Goal: Transaction & Acquisition: Purchase product/service

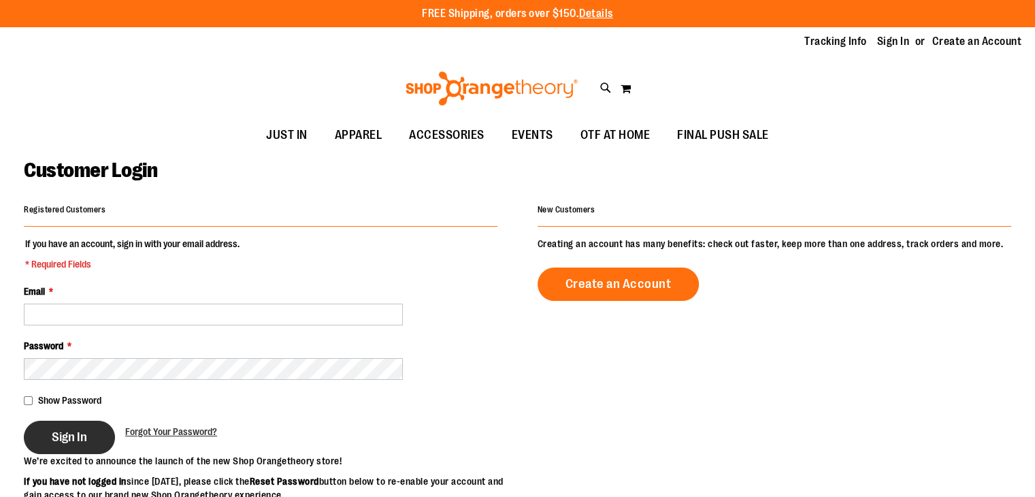
type input "**********"
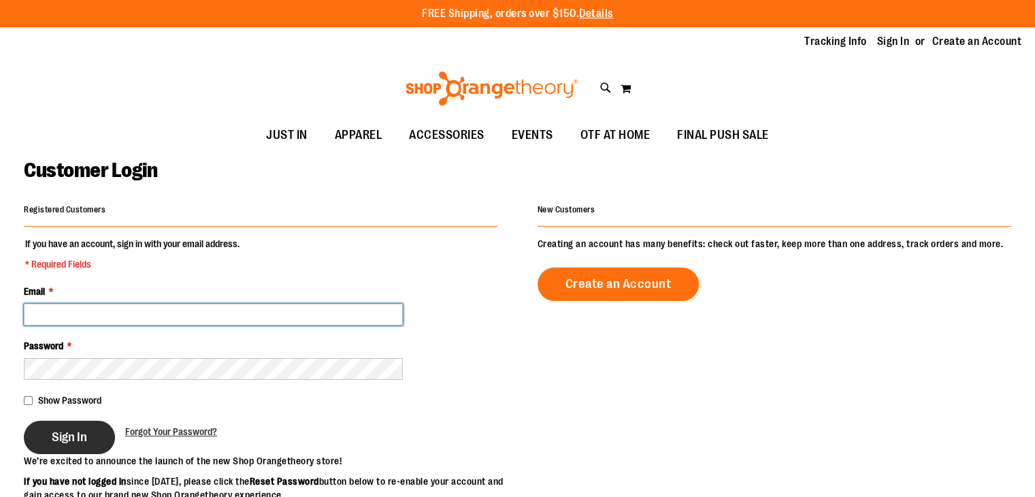
type input "**********"
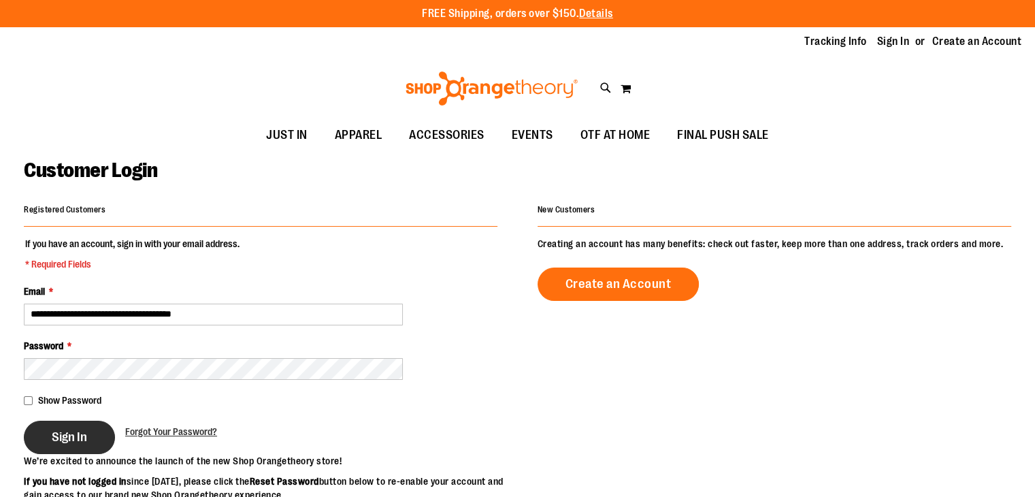
click at [65, 427] on button "Sign In" at bounding box center [69, 437] width 91 height 33
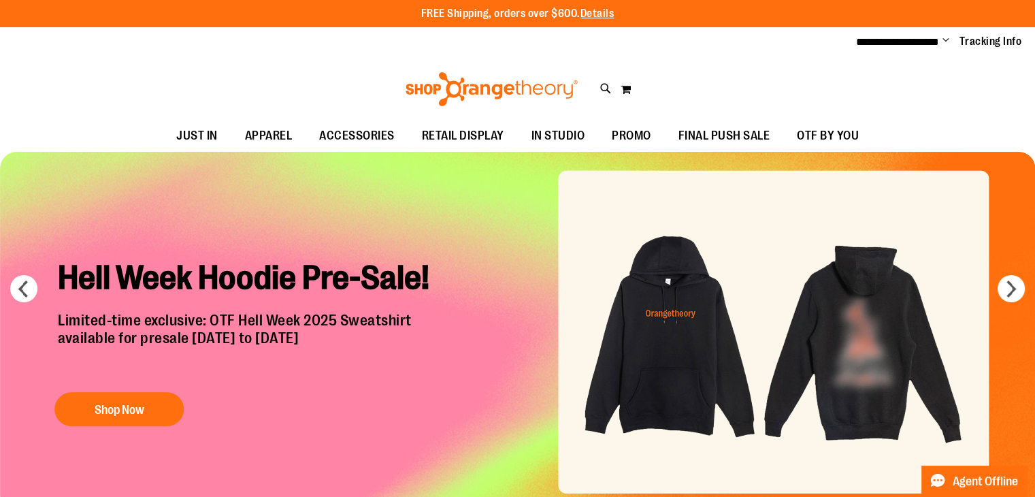
type input "**********"
click at [947, 44] on span "Change" at bounding box center [946, 41] width 7 height 13
click at [892, 66] on link "My Account" at bounding box center [897, 66] width 119 height 26
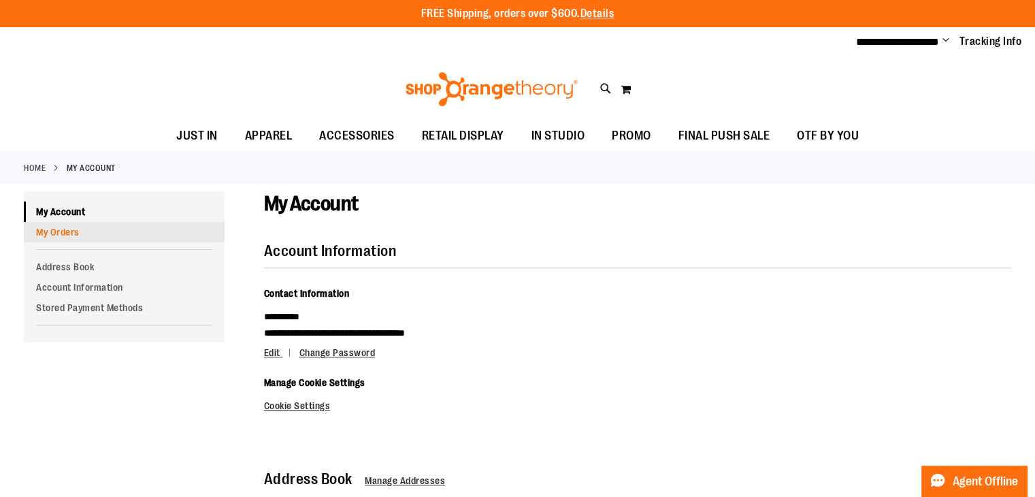
type input "**********"
click at [61, 234] on link "My Orders" at bounding box center [124, 232] width 201 height 20
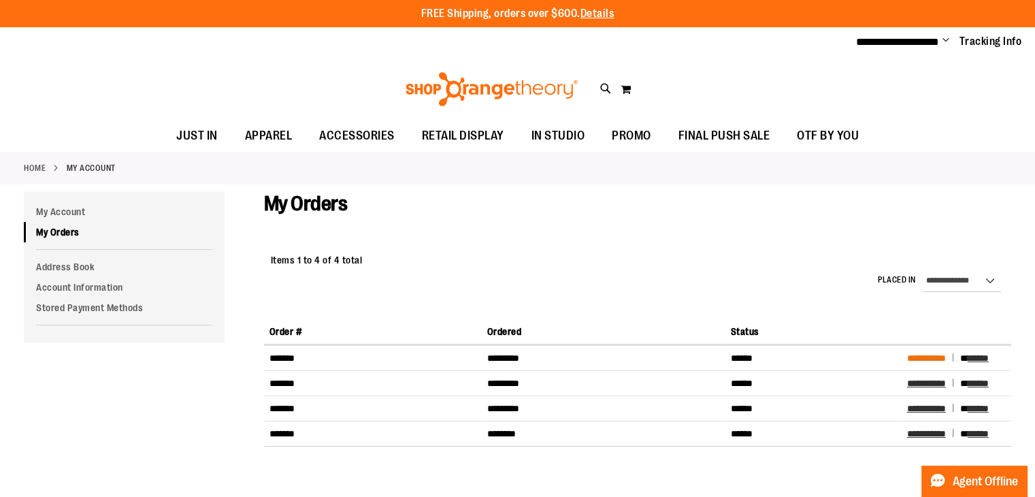
type input "**********"
click at [944, 360] on span "**********" at bounding box center [926, 358] width 39 height 10
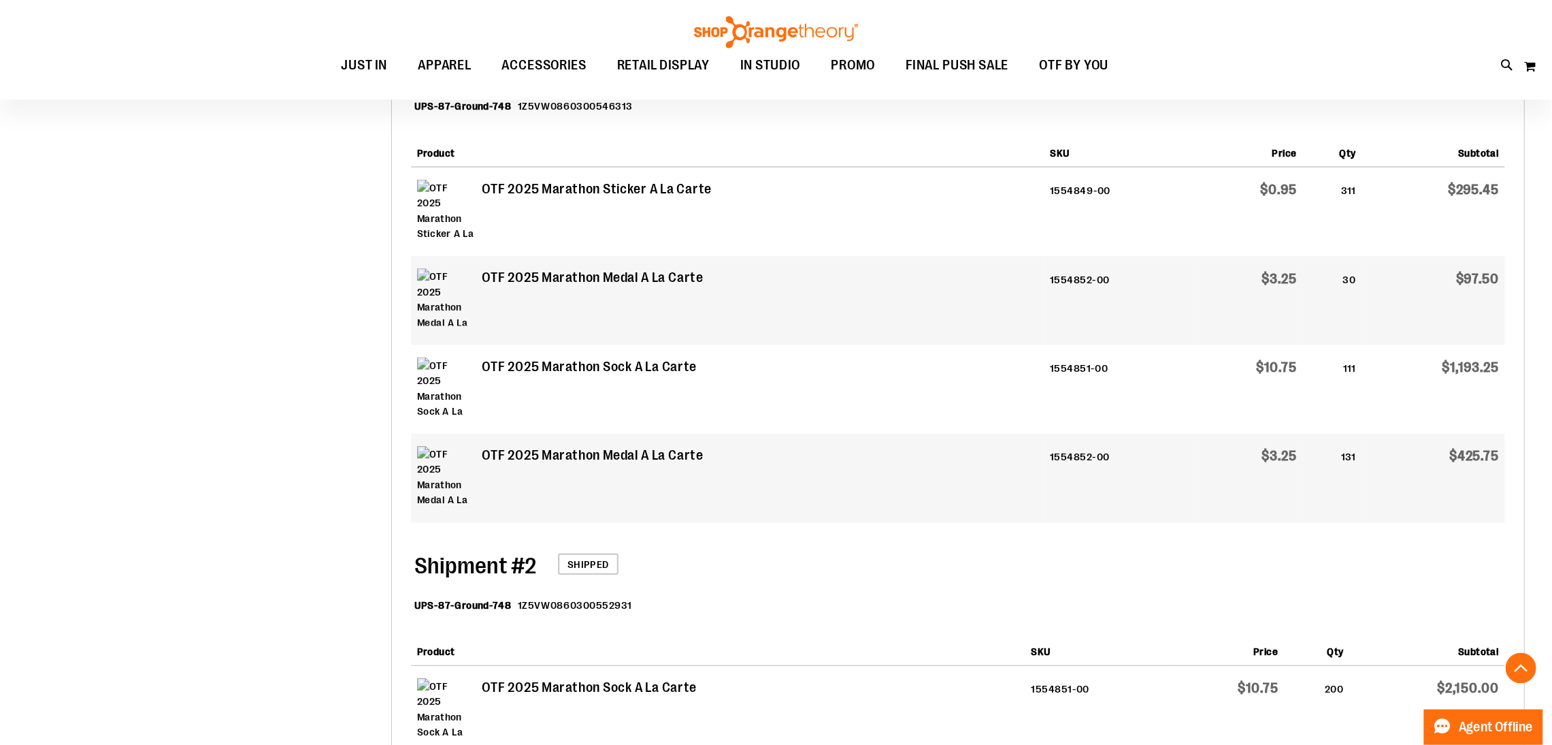
scroll to position [504, 0]
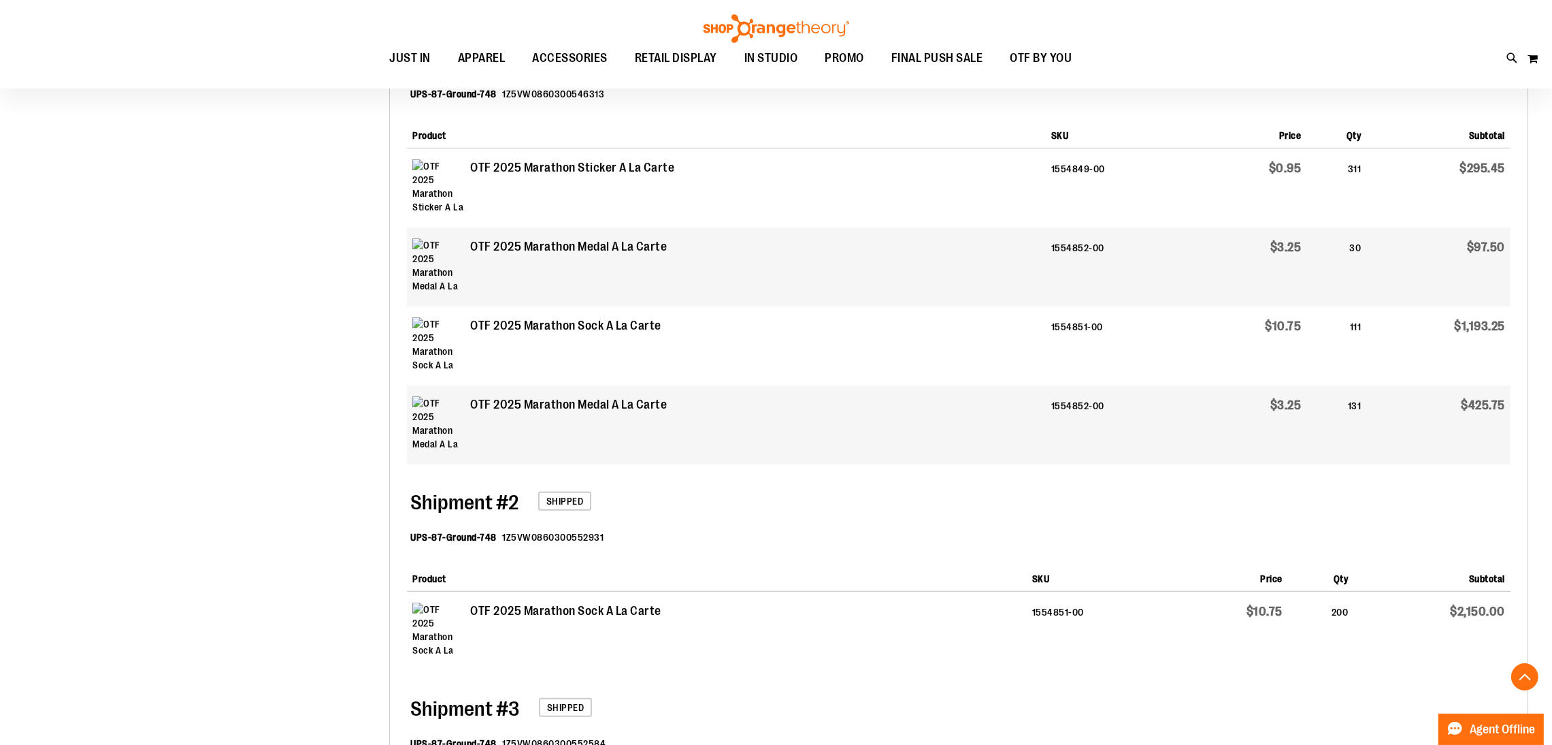
type input "**********"
drag, startPoint x: 1035, startPoint y: 1, endPoint x: 815, endPoint y: 515, distance: 559.5
click at [815, 496] on div "Shipment # 2 Shipped UPS-87-Ground-748 1Z5VW0860300552931" at bounding box center [959, 512] width 1104 height 97
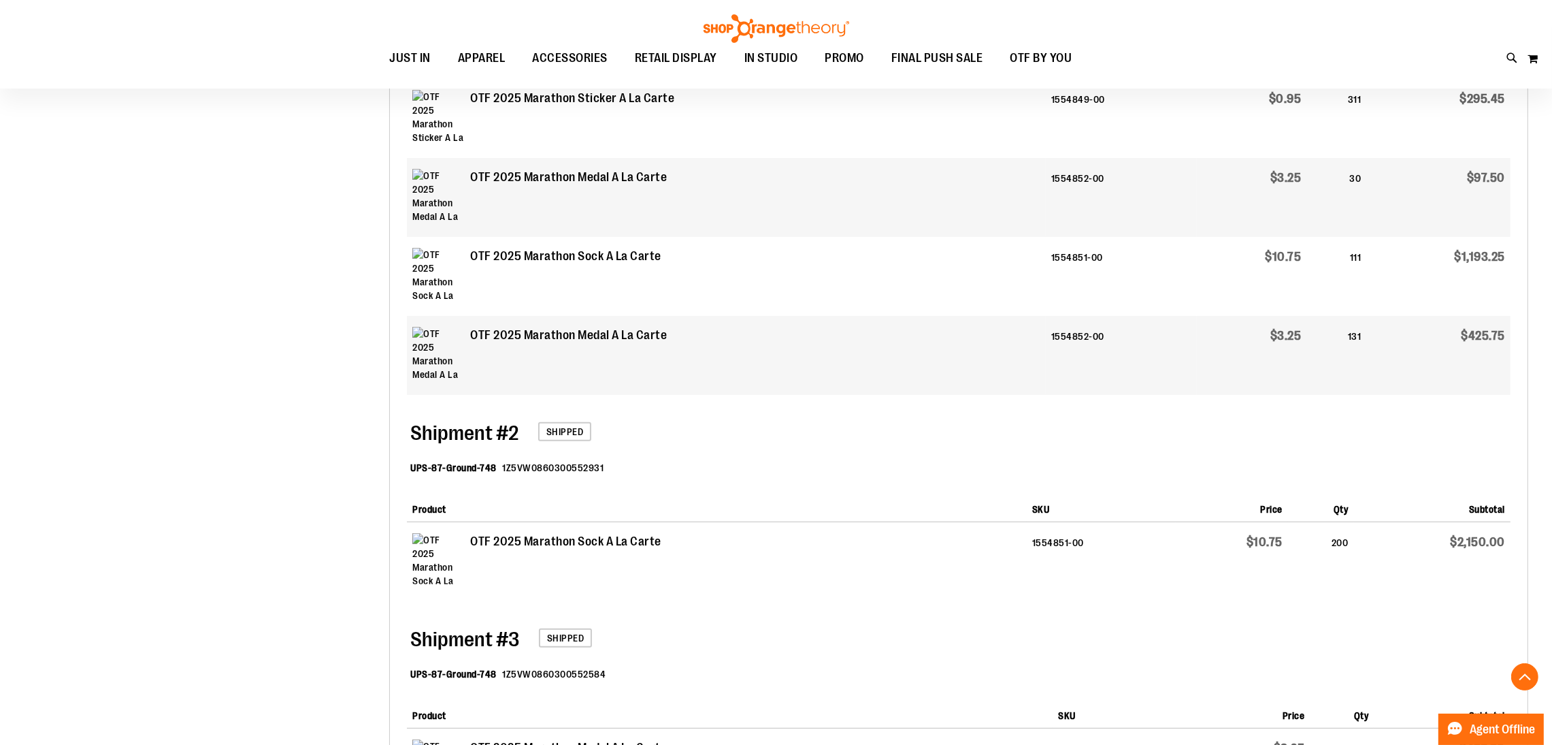
scroll to position [0, 0]
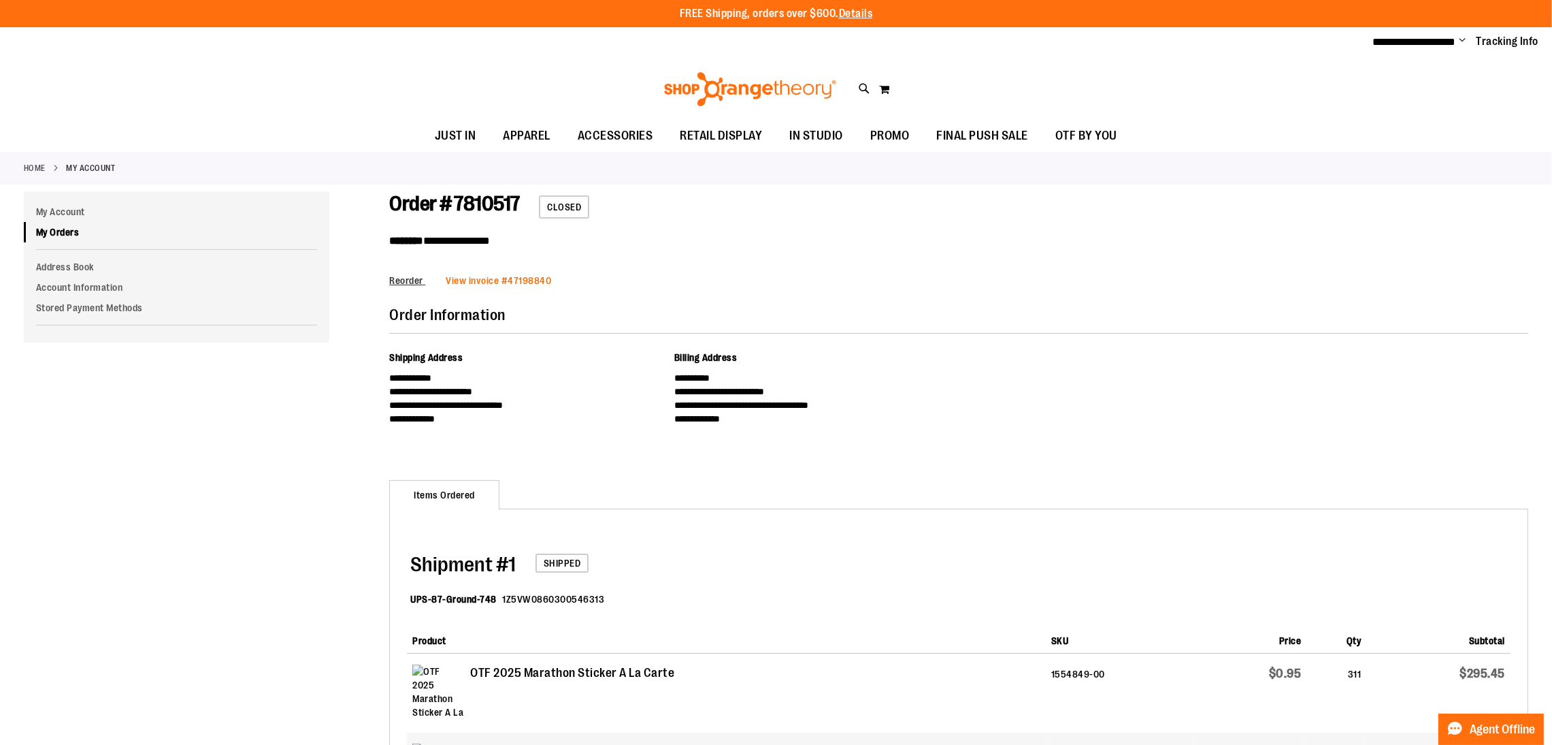
click at [497, 281] on span "View invoice #" at bounding box center [477, 280] width 62 height 11
click at [501, 275] on span "View invoice #" at bounding box center [477, 280] width 62 height 11
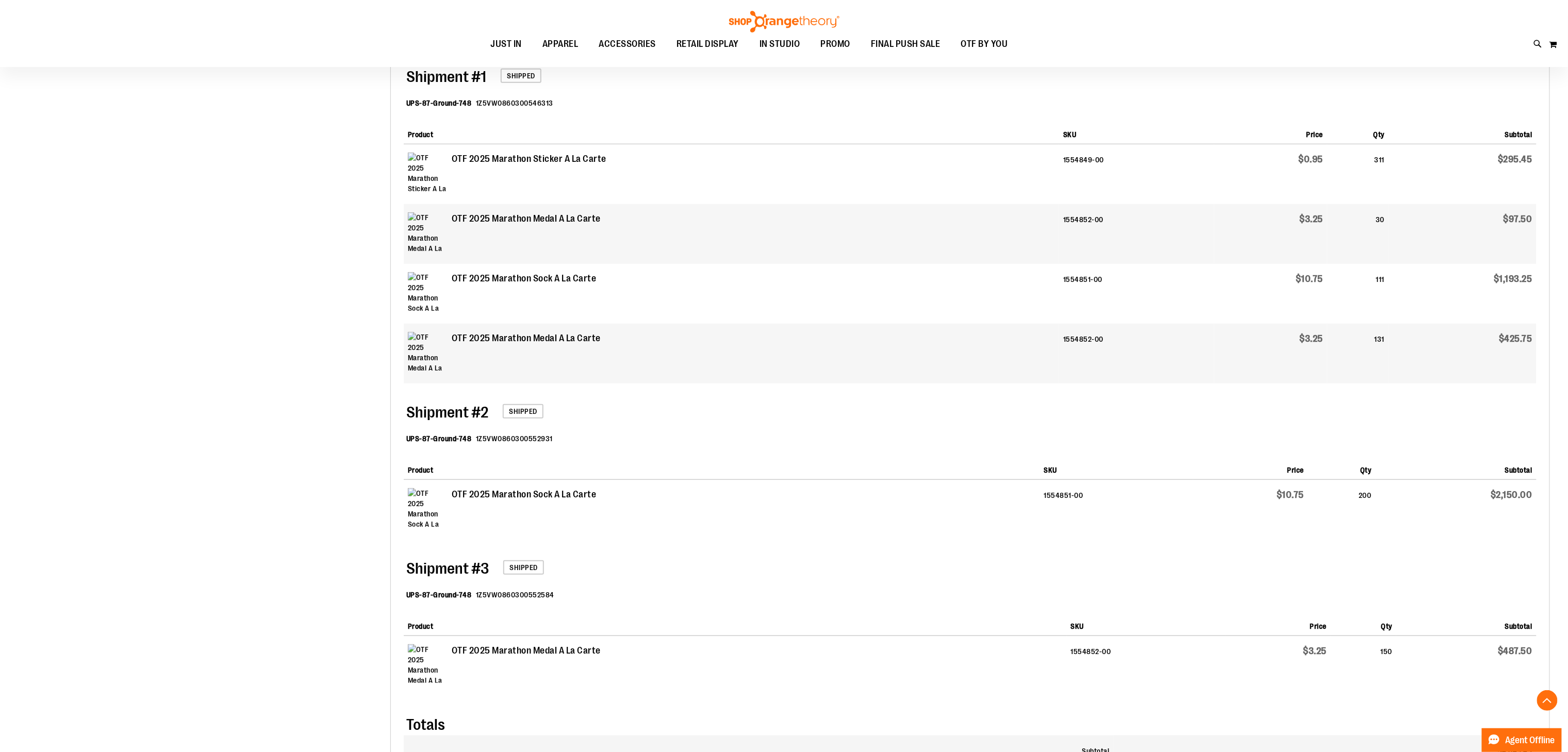
scroll to position [311, 0]
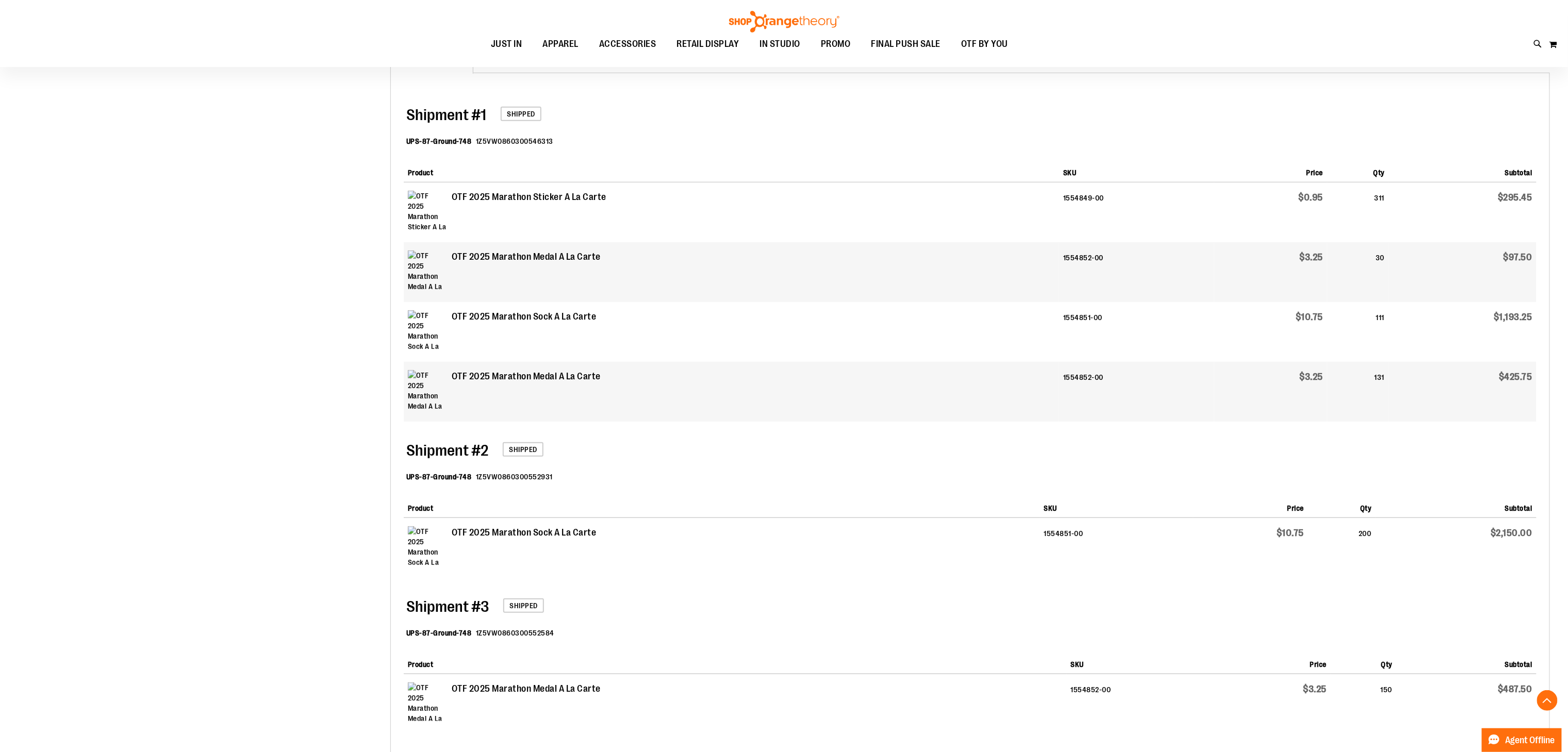
drag, startPoint x: 1169, startPoint y: 1, endPoint x: 909, endPoint y: 567, distance: 622.9
click at [783, 376] on td "OTF 2025 Marathon Sock A La Carte" at bounding box center [722, 548] width 636 height 60
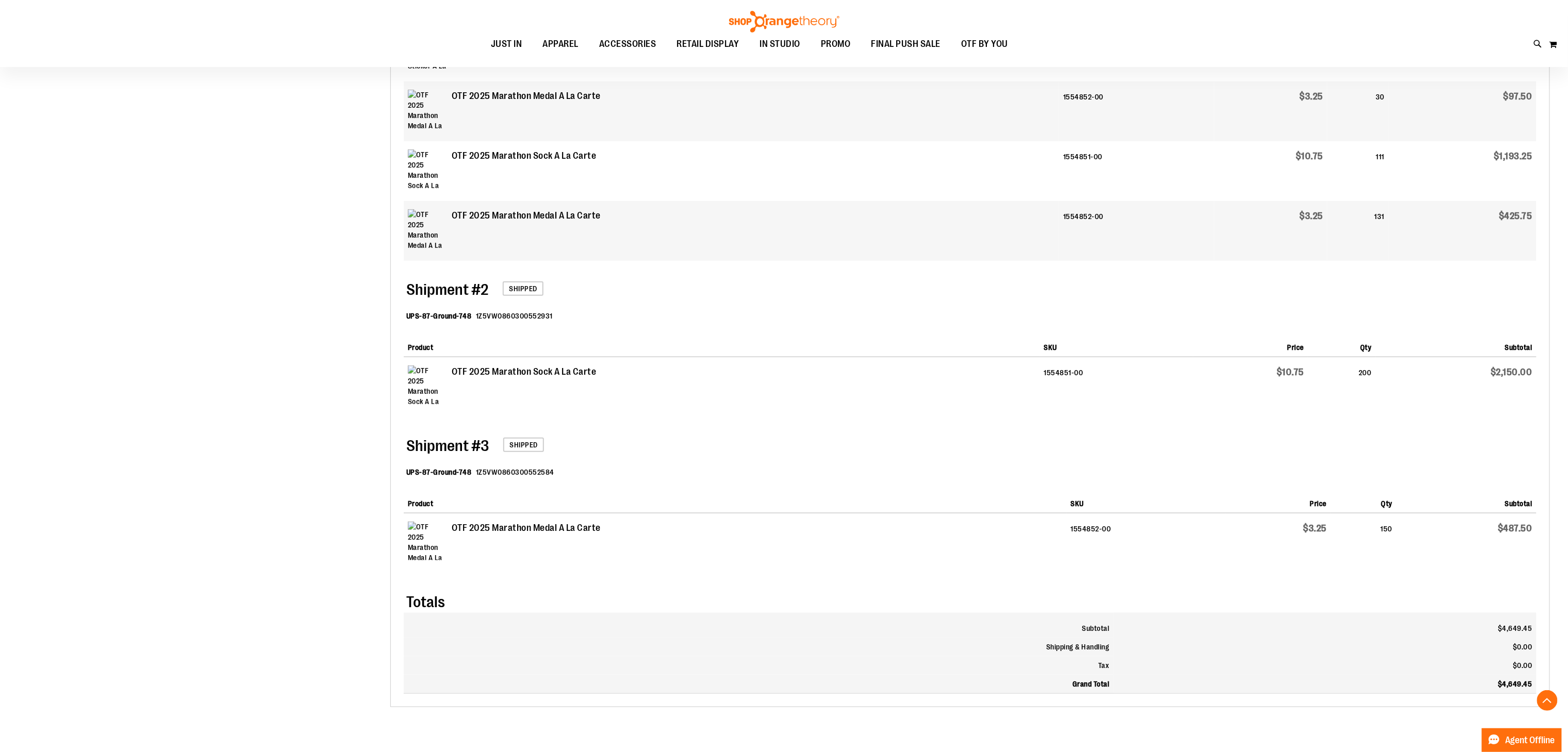
scroll to position [456, 0]
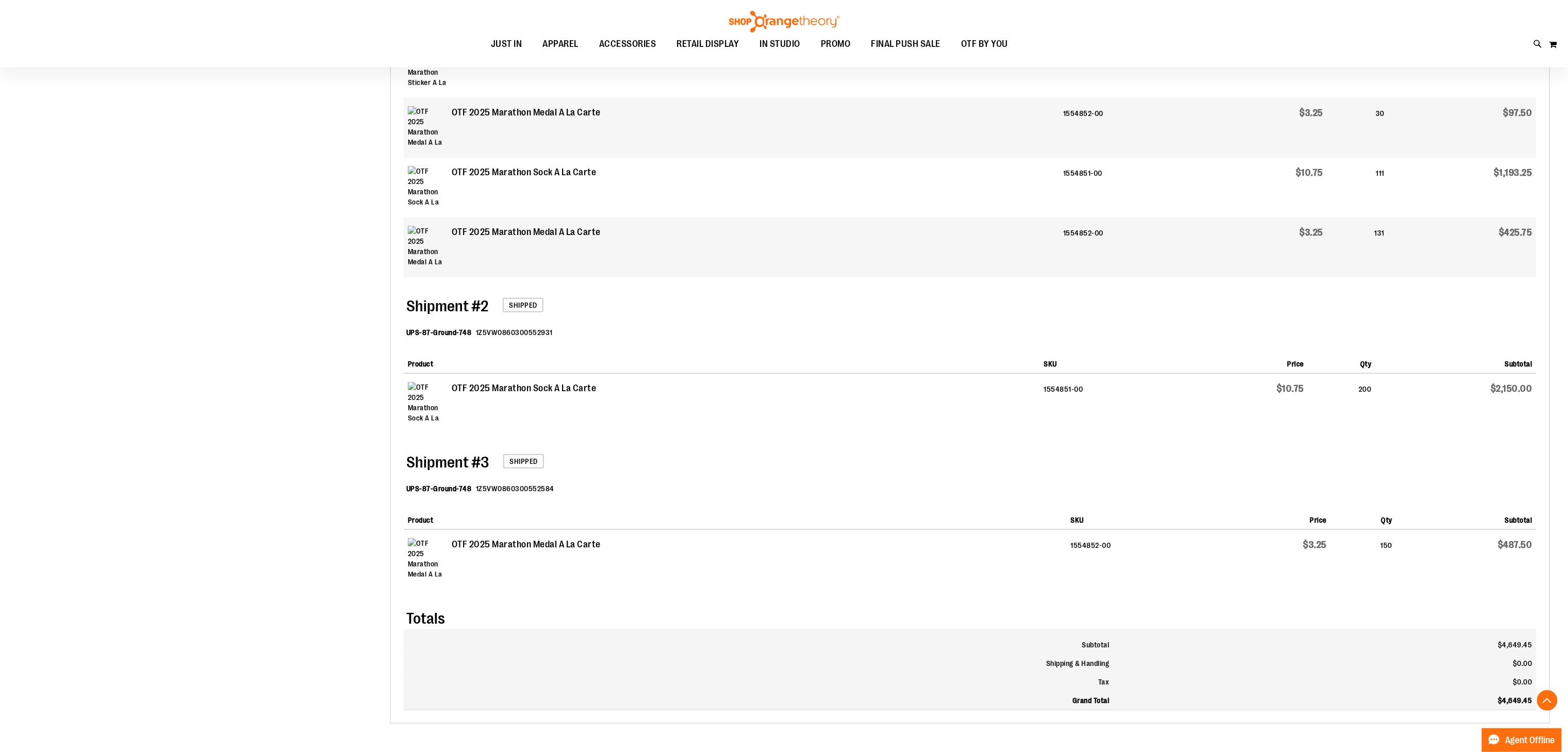
click at [783, 376] on td "$4,649.45" at bounding box center [1325, 701] width 423 height 18
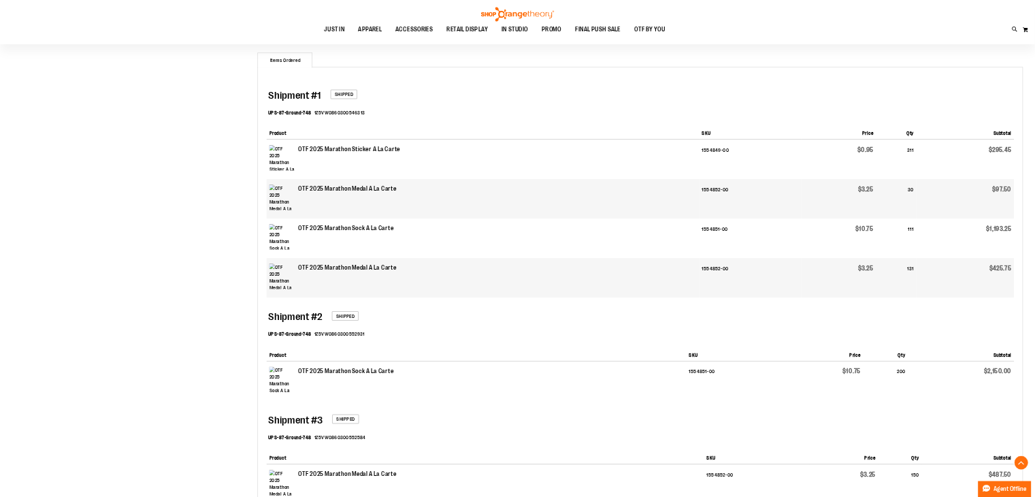
scroll to position [0, 0]
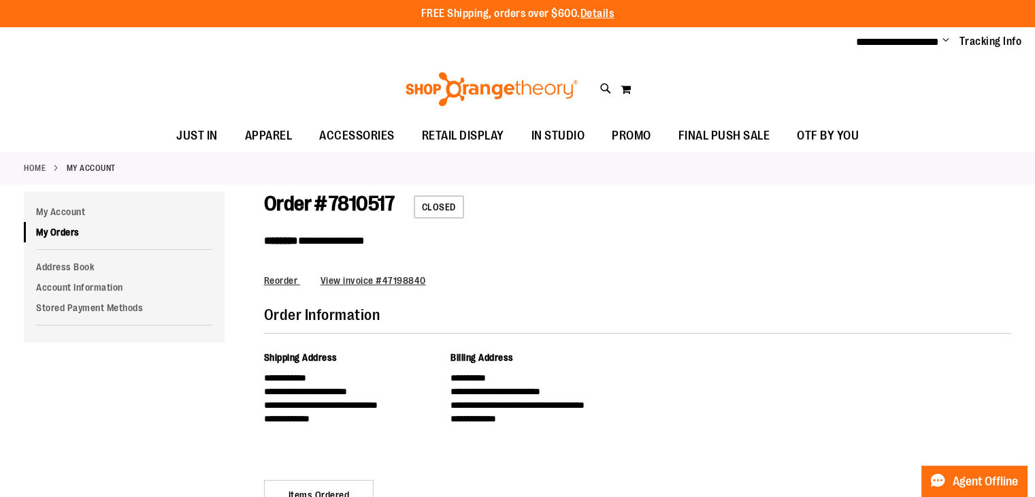
drag, startPoint x: 2085, startPoint y: 3, endPoint x: 372, endPoint y: 73, distance: 1715.0
click at [372, 73] on div "Toggle Nav Search Popular Suggestions Advanced Search" at bounding box center [517, 89] width 1035 height 63
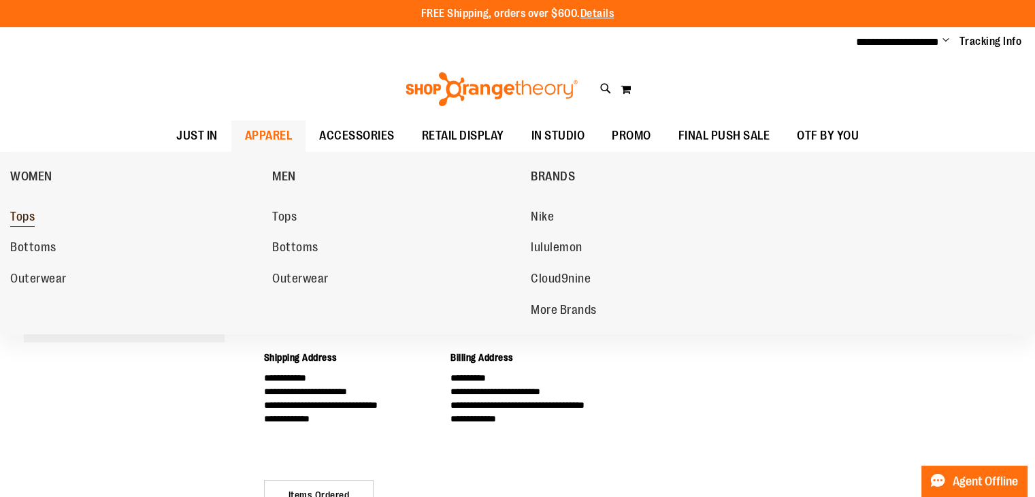
click at [20, 212] on span "Tops" at bounding box center [22, 218] width 24 height 17
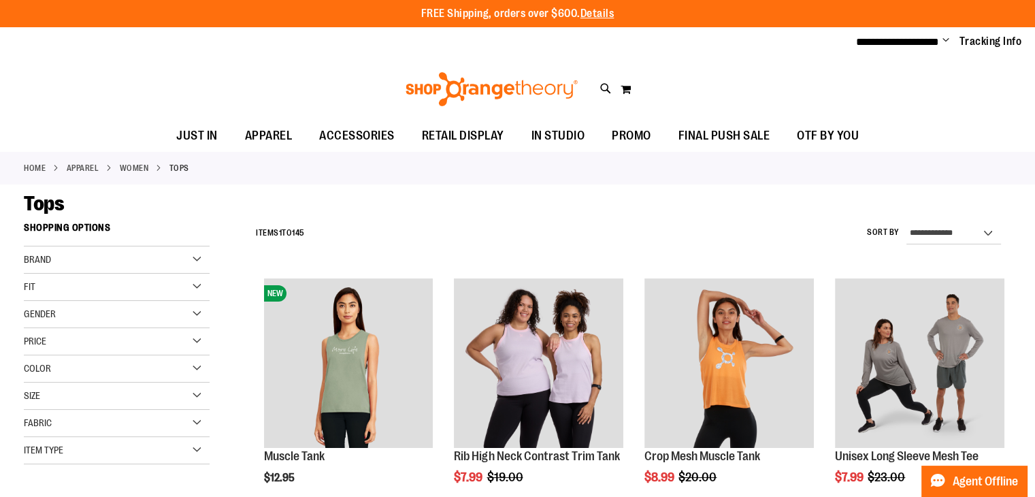
type input "**********"
click at [198, 308] on div "Gender" at bounding box center [117, 314] width 186 height 27
click at [81, 340] on span "93 items" at bounding box center [82, 342] width 24 height 14
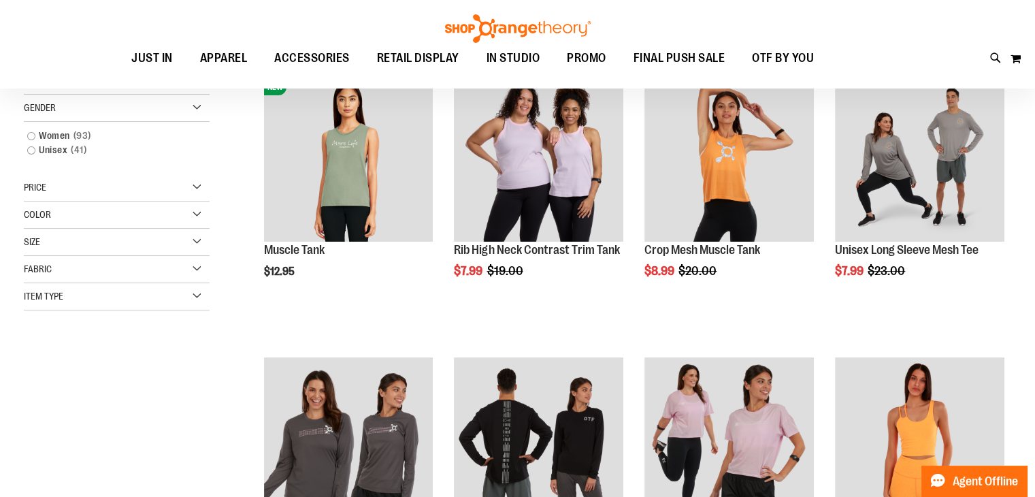
scroll to position [214, 0]
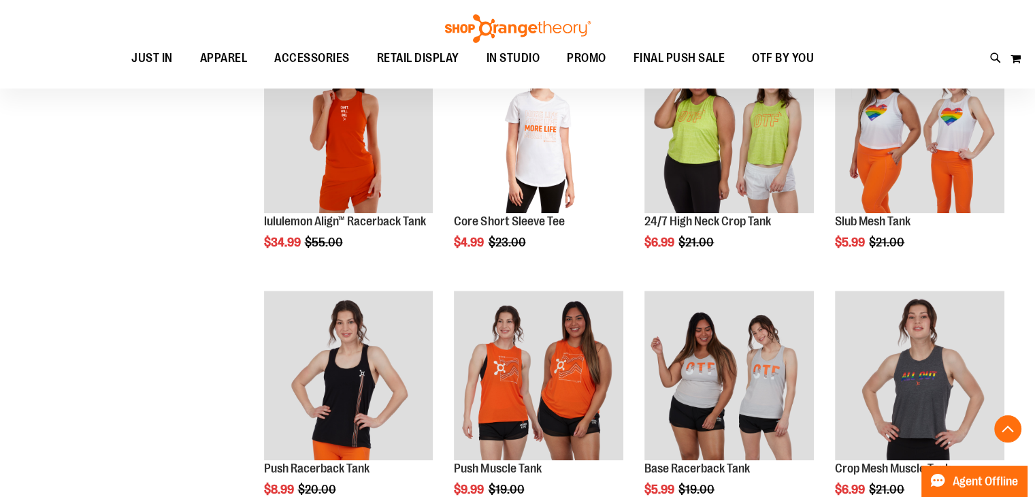
scroll to position [1001, 0]
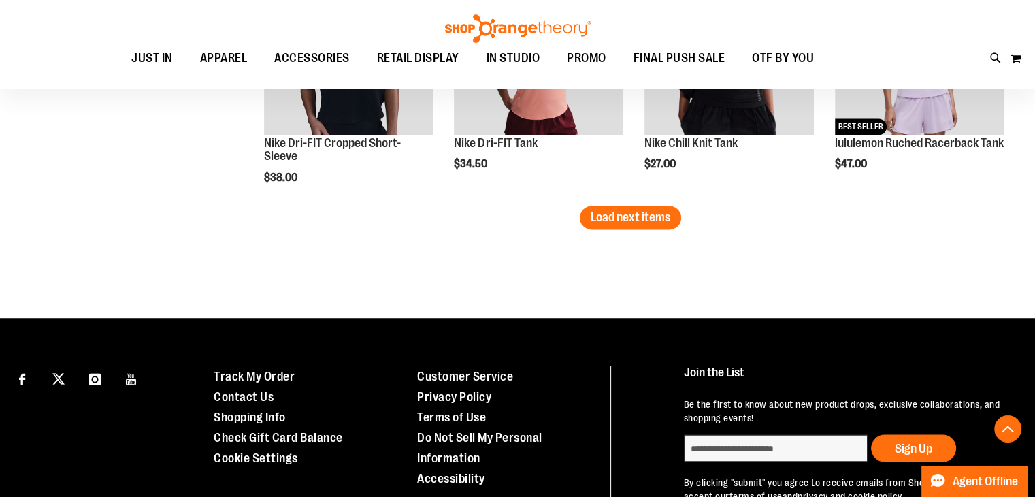
scroll to position [2284, 0]
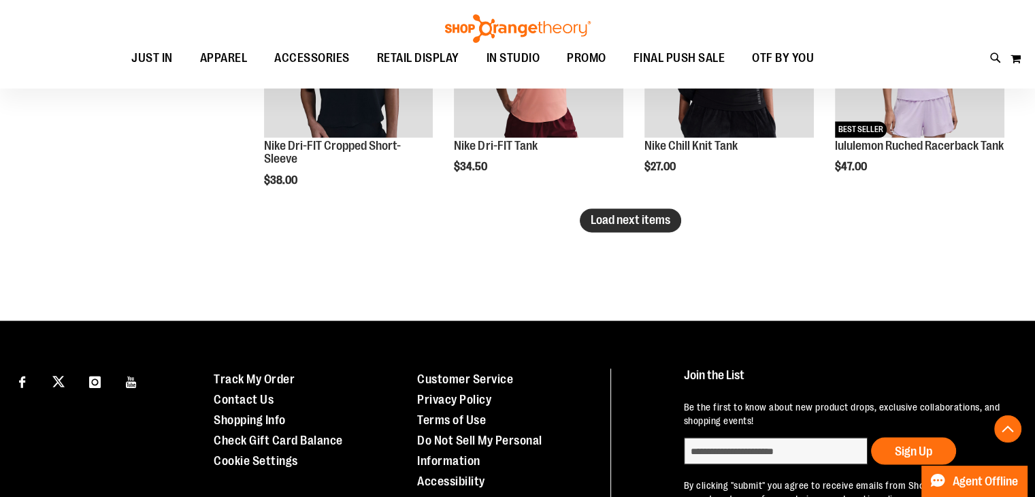
click at [604, 223] on span "Load next items" at bounding box center [631, 220] width 80 height 14
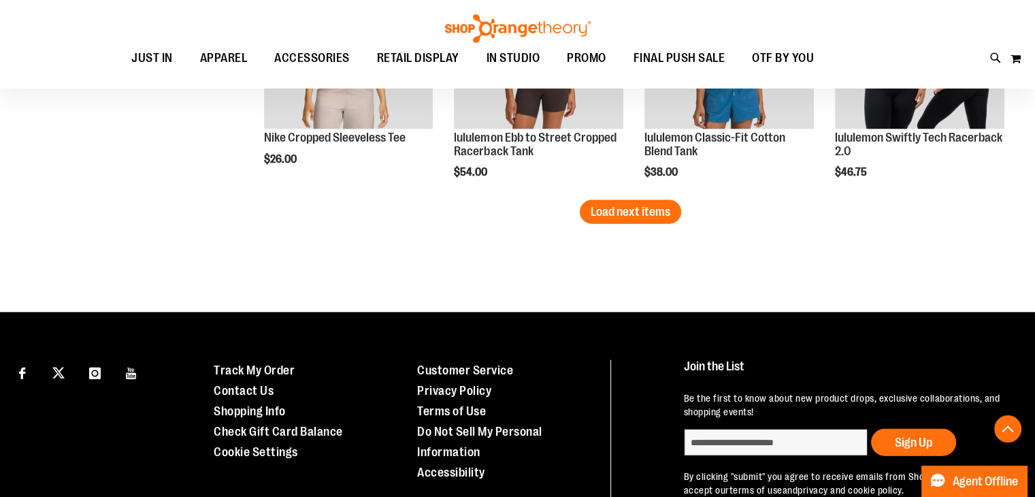
scroll to position [3036, 0]
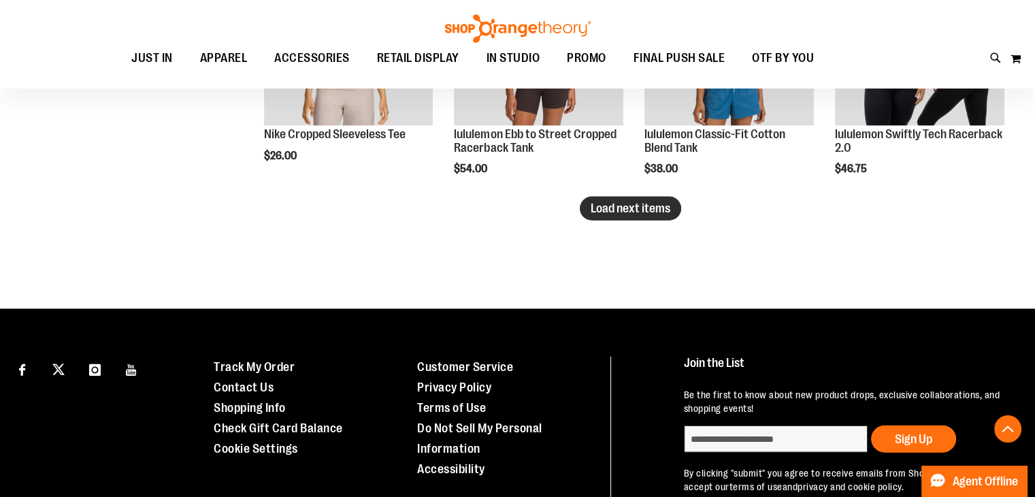
click at [610, 202] on span "Load next items" at bounding box center [631, 208] width 80 height 14
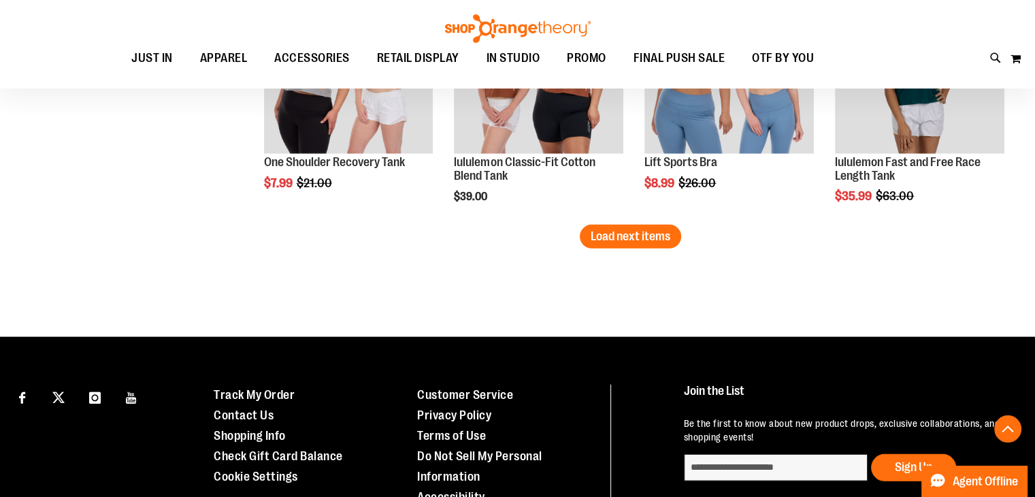
scroll to position [3748, 0]
click at [626, 238] on span "Load next items" at bounding box center [631, 236] width 80 height 14
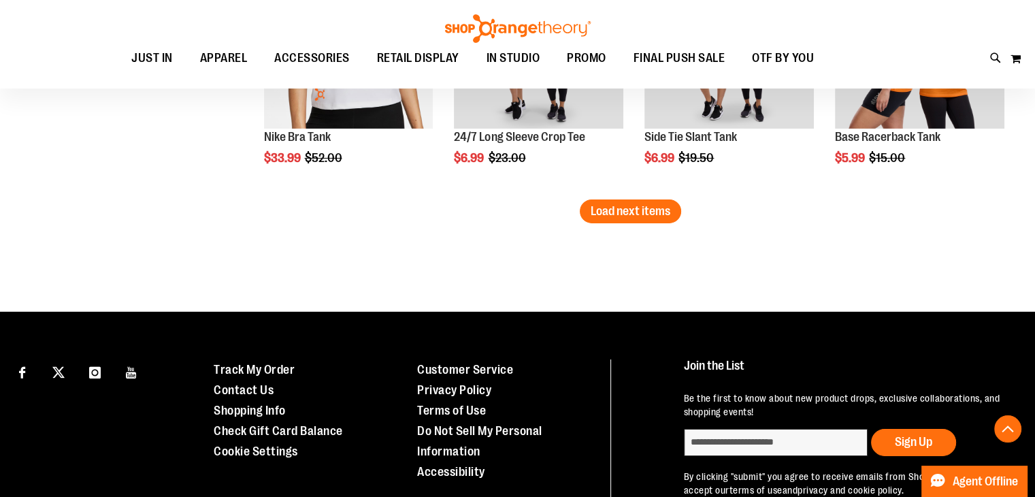
scroll to position [4518, 0]
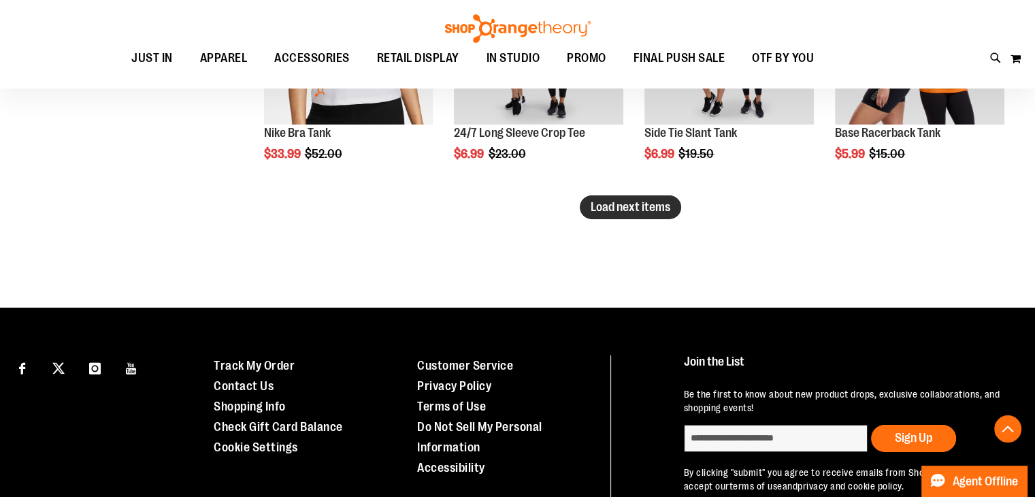
click at [619, 202] on span "Load next items" at bounding box center [631, 207] width 80 height 14
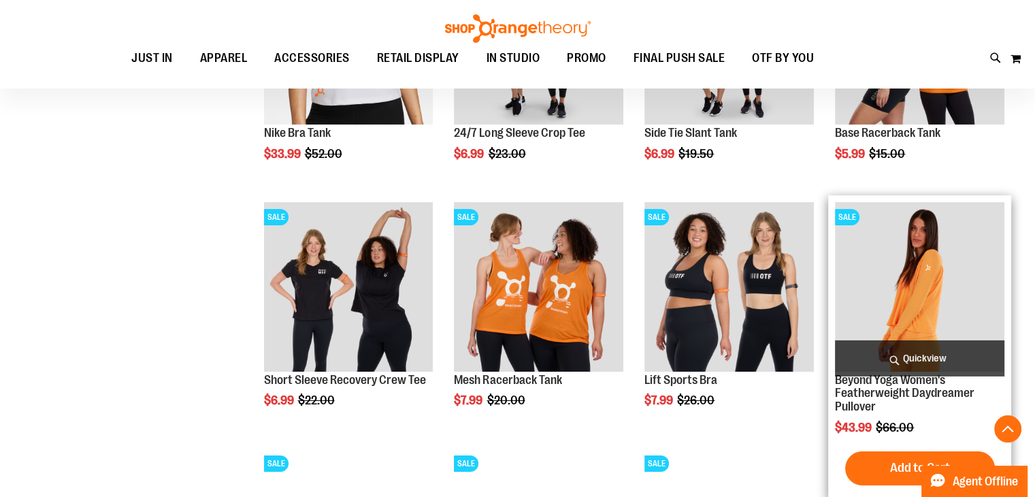
click at [920, 308] on img "product" at bounding box center [919, 286] width 169 height 169
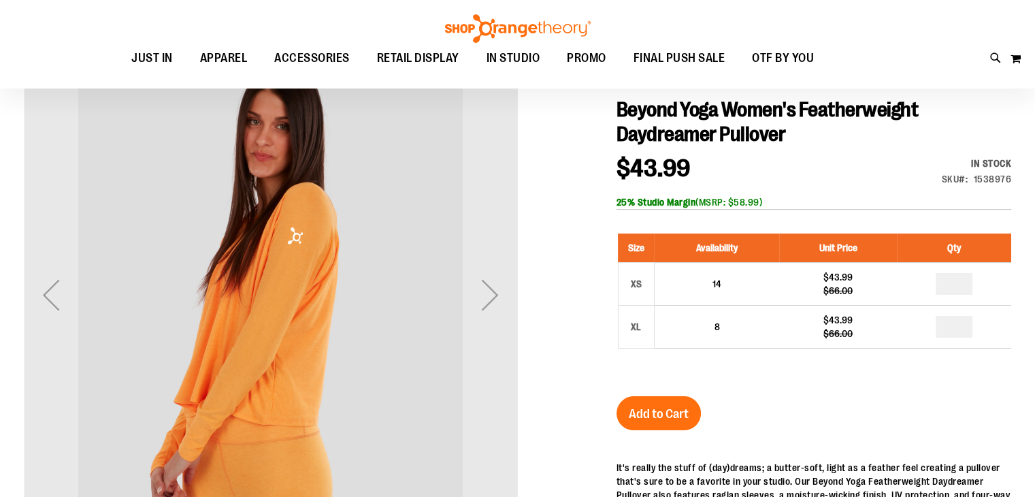
scroll to position [150, 0]
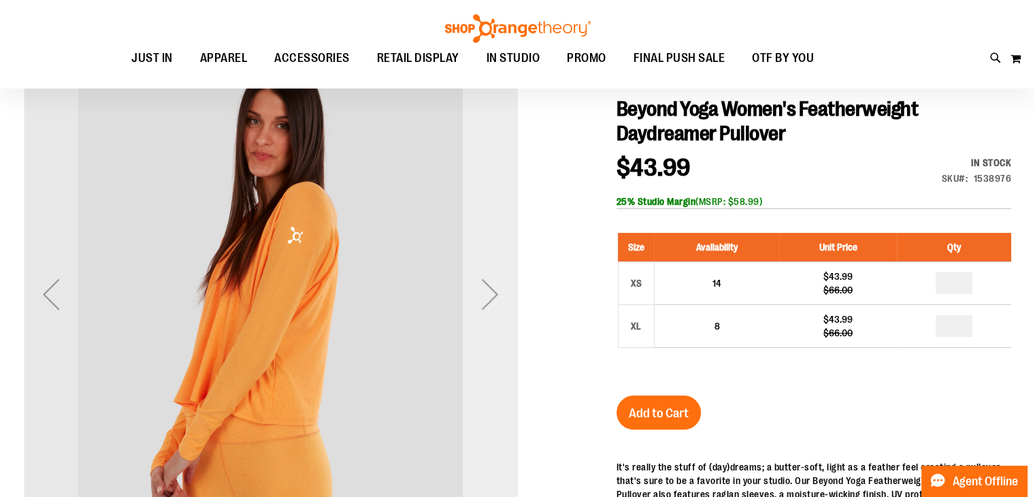
type input "**********"
click at [489, 297] on div "Next" at bounding box center [490, 294] width 54 height 54
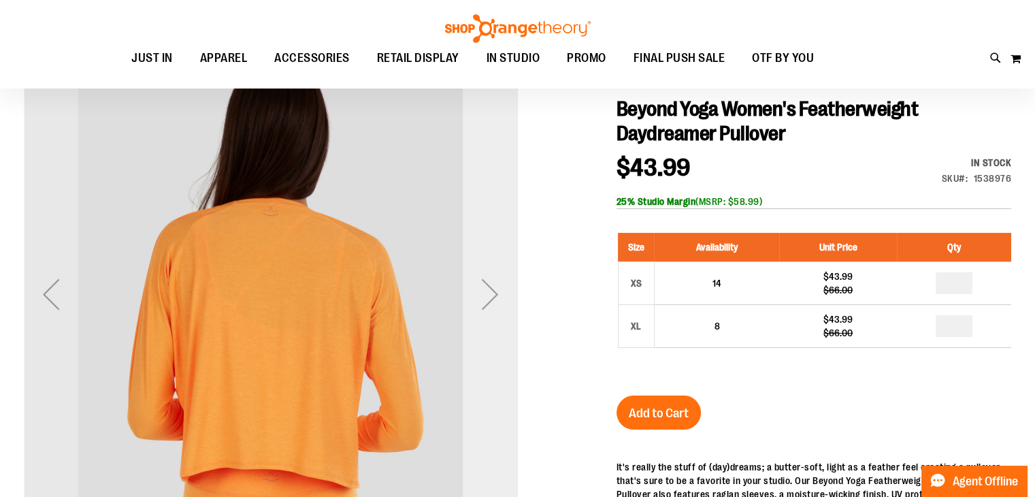
click at [489, 297] on div "Next" at bounding box center [490, 294] width 54 height 54
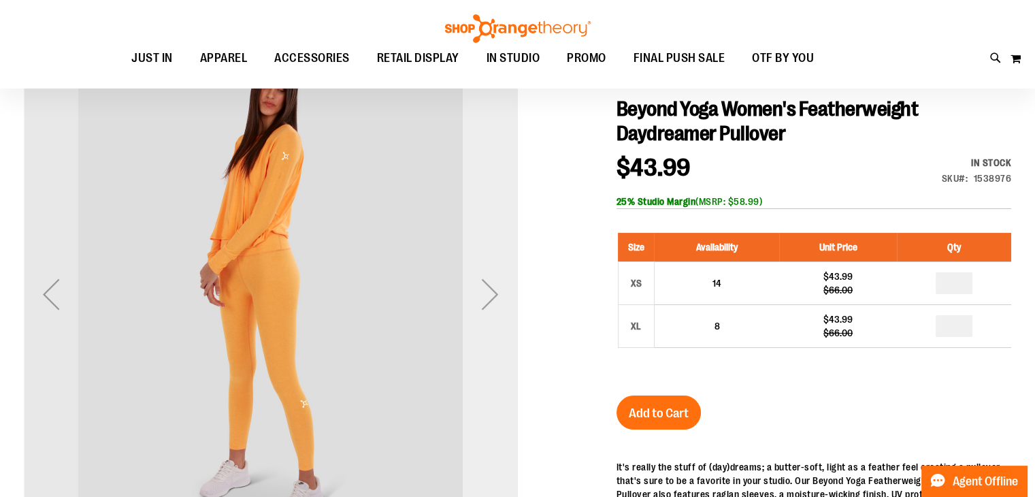
click at [489, 297] on div "Next" at bounding box center [490, 294] width 54 height 54
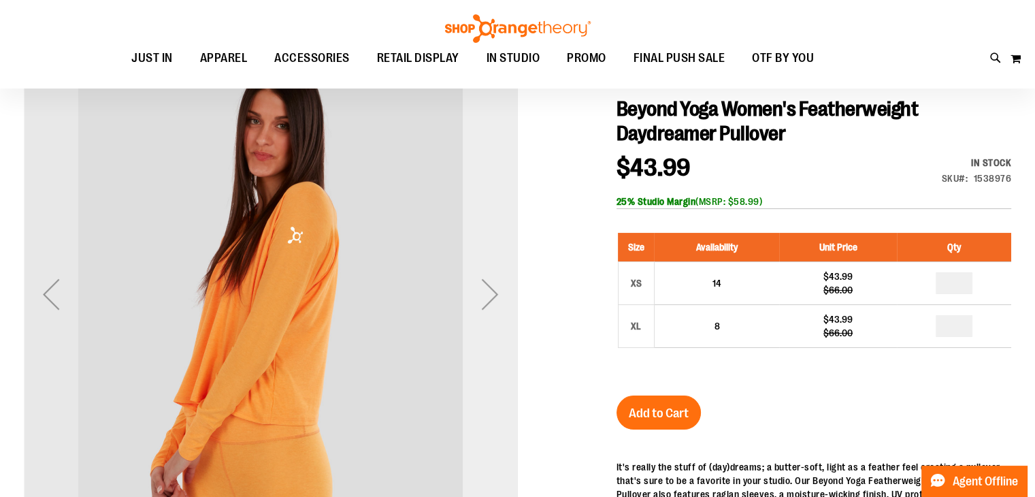
click at [489, 297] on div "Next" at bounding box center [490, 294] width 54 height 54
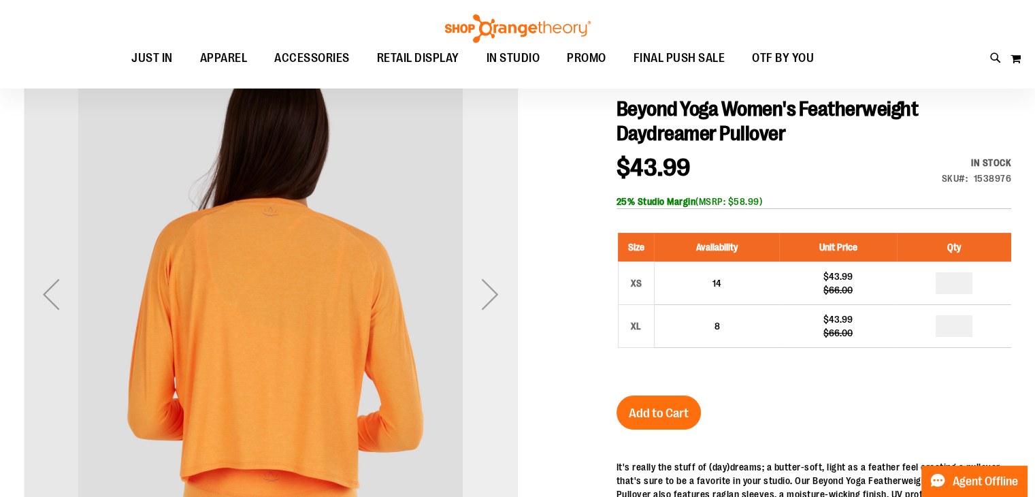
click at [489, 297] on div "Next" at bounding box center [490, 294] width 54 height 54
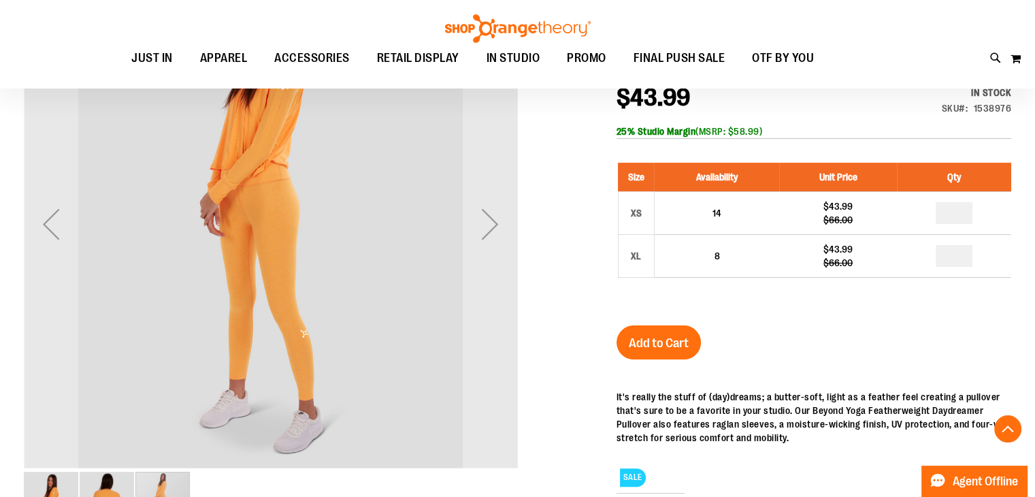
scroll to position [219, 0]
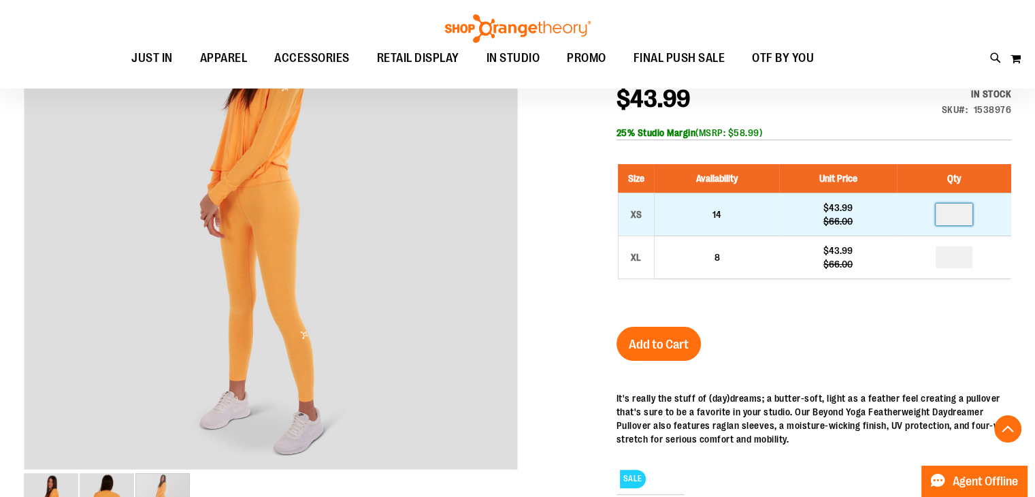
drag, startPoint x: 961, startPoint y: 216, endPoint x: 919, endPoint y: 216, distance: 42.2
click at [919, 216] on td at bounding box center [954, 214] width 114 height 43
type input "*"
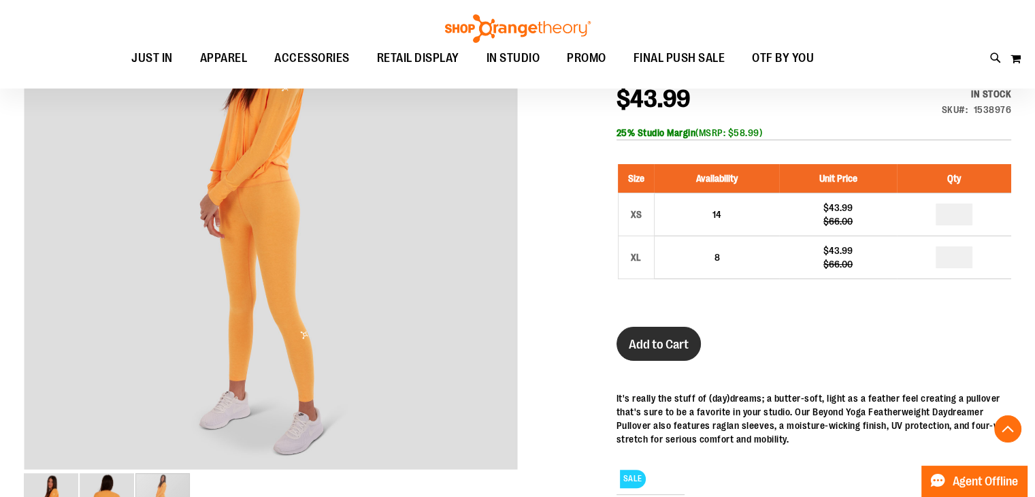
click at [679, 345] on span "Add to Cart" at bounding box center [659, 344] width 60 height 15
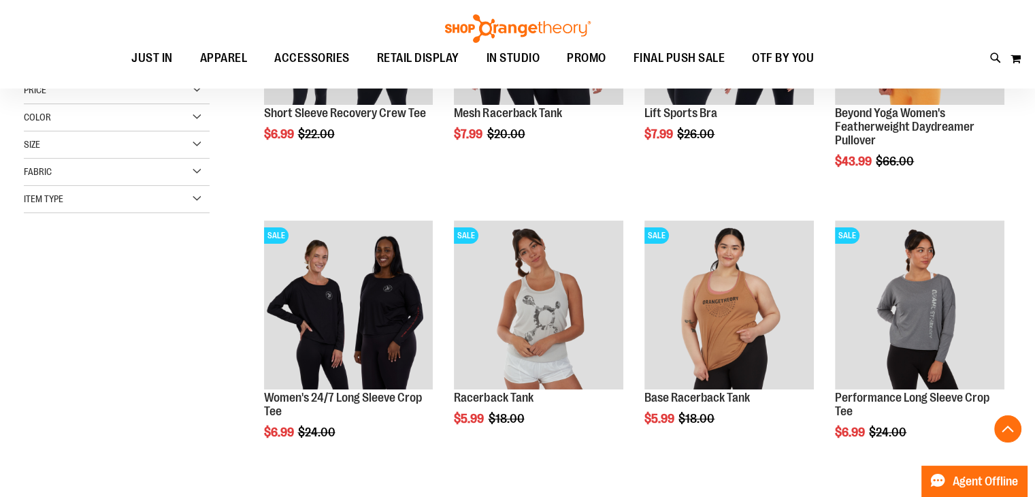
scroll to position [376, 0]
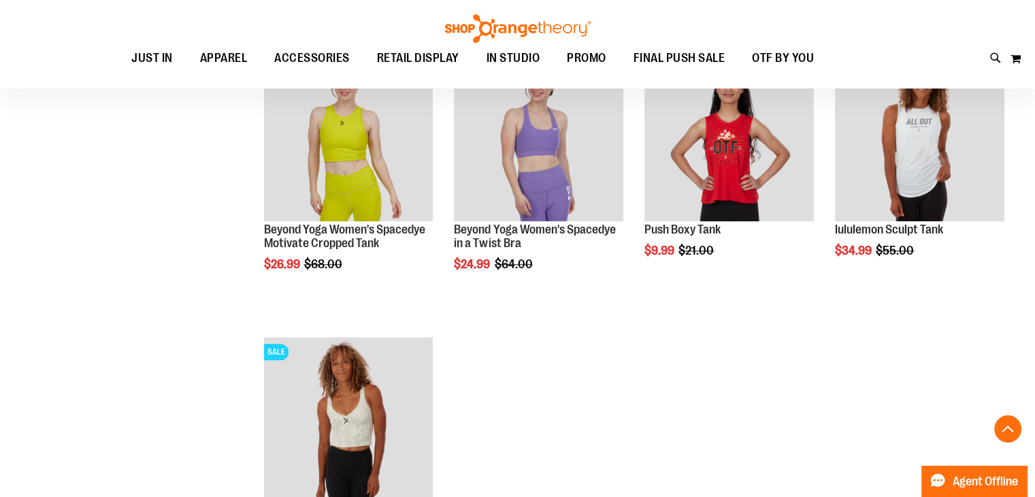
scroll to position [1392, 0]
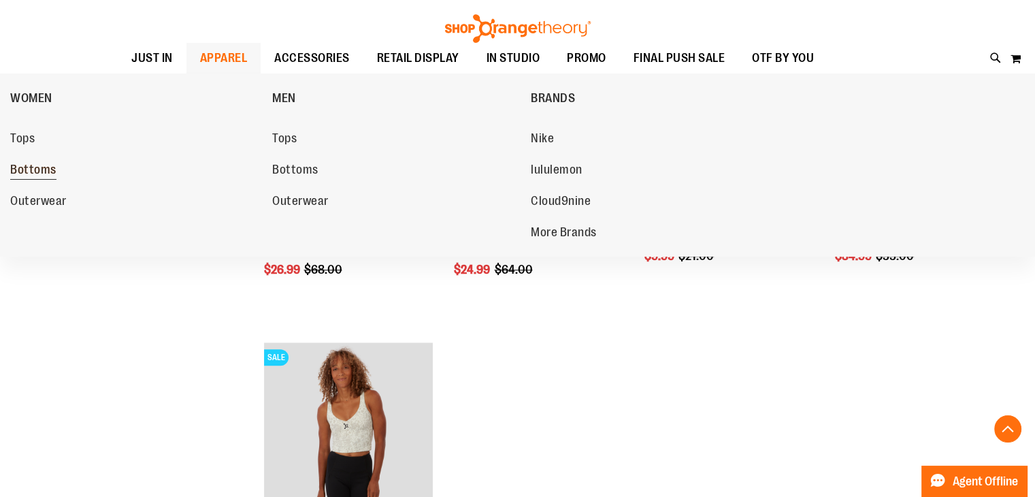
type input "**********"
click at [20, 173] on span "Bottoms" at bounding box center [33, 171] width 46 height 17
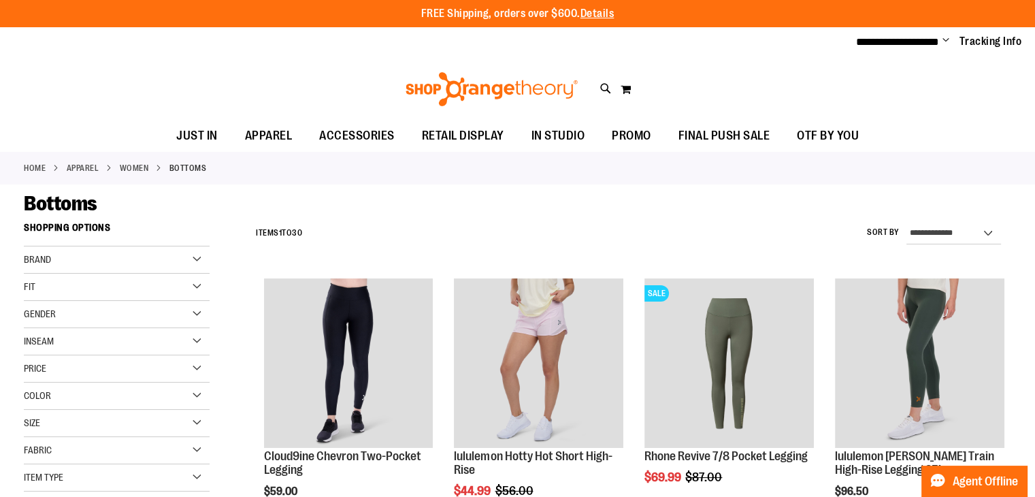
type input "**********"
click at [195, 258] on div "Brand" at bounding box center [117, 259] width 186 height 27
click at [27, 304] on link "lululemon" at bounding box center [109, 302] width 178 height 14
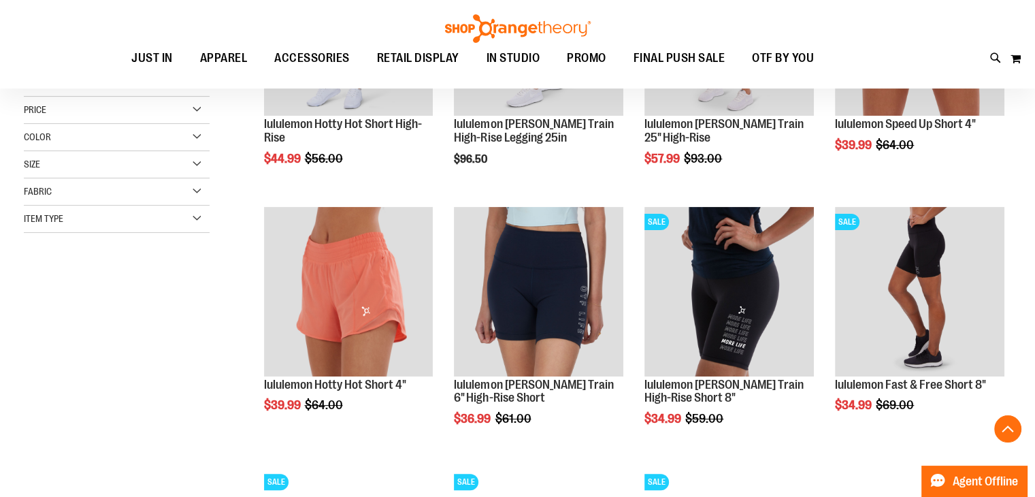
scroll to position [331, 0]
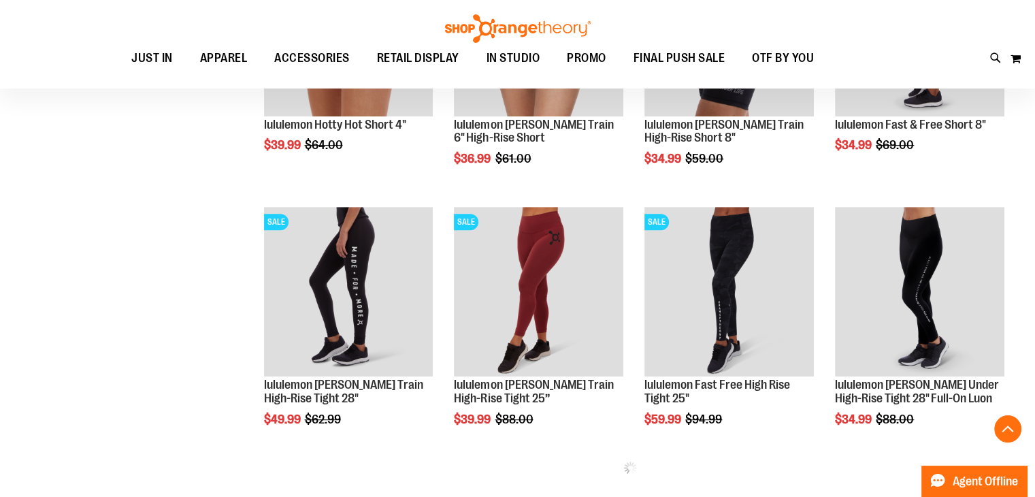
scroll to position [636, 0]
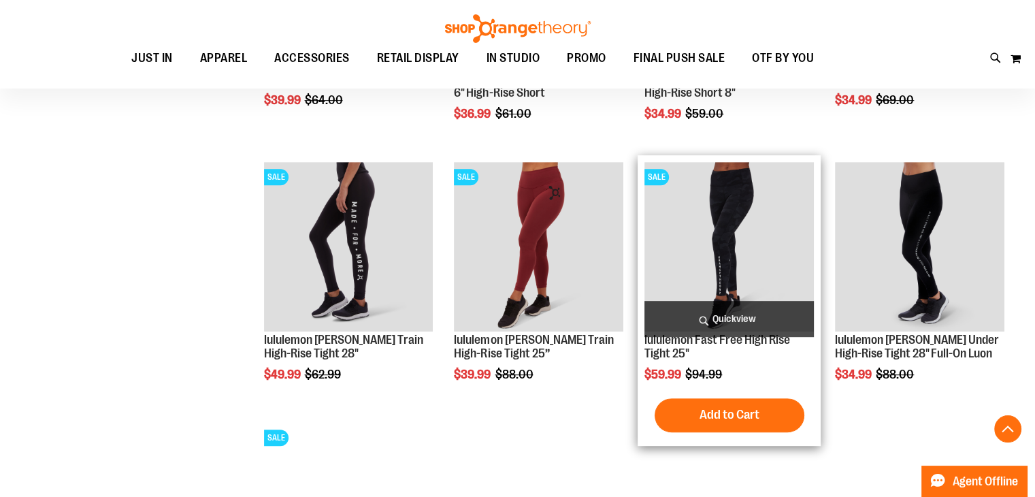
click at [726, 226] on img "product" at bounding box center [728, 246] width 169 height 169
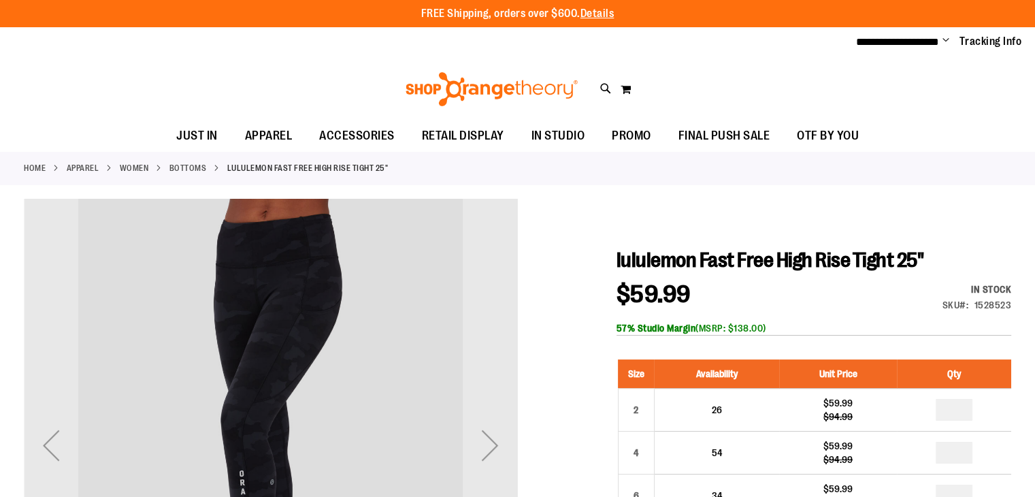
type input "**********"
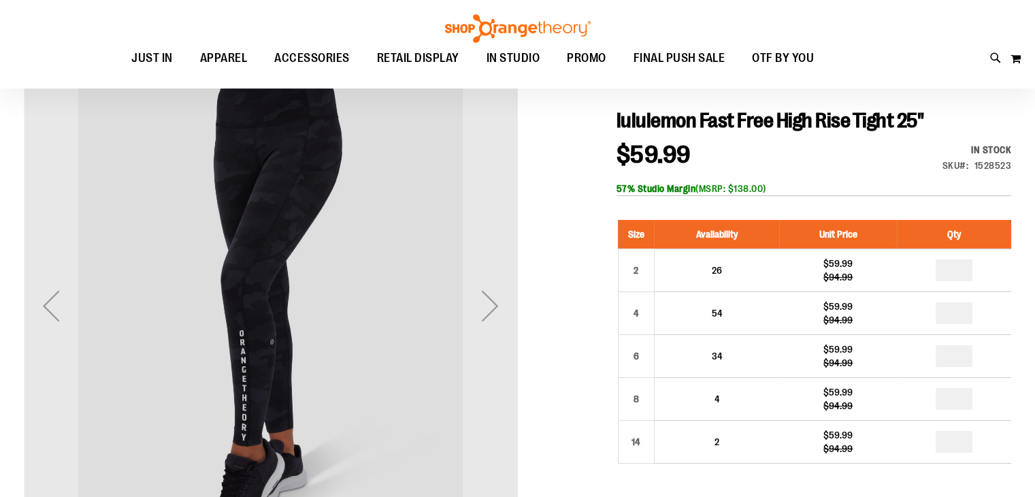
scroll to position [157, 0]
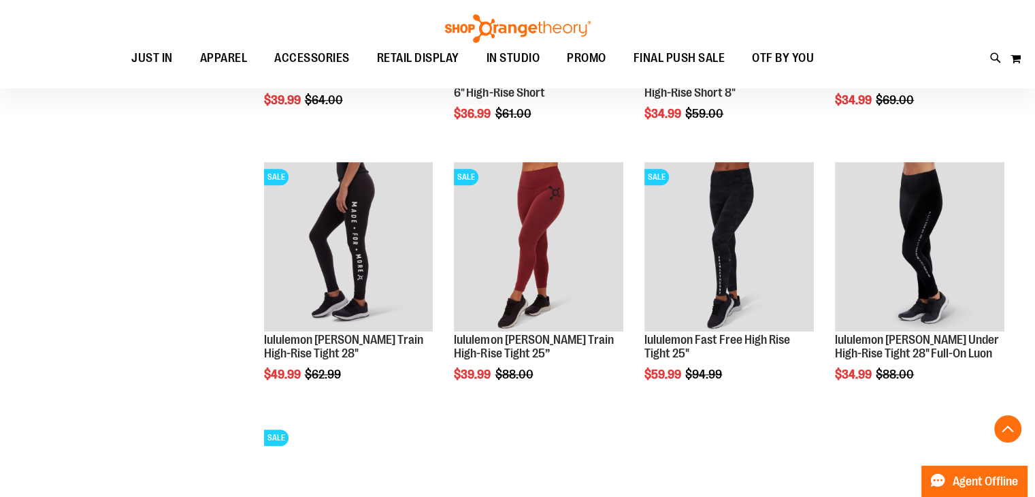
scroll to position [636, 0]
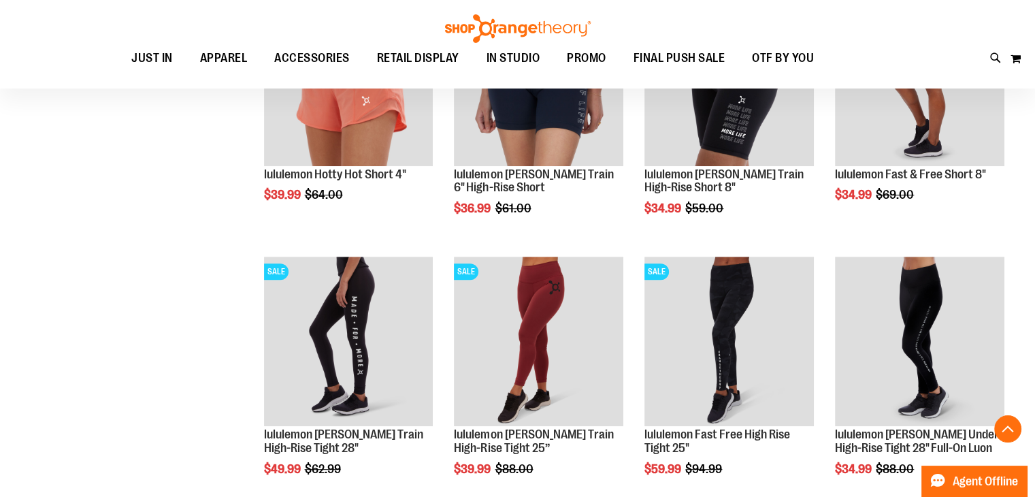
scroll to position [561, 0]
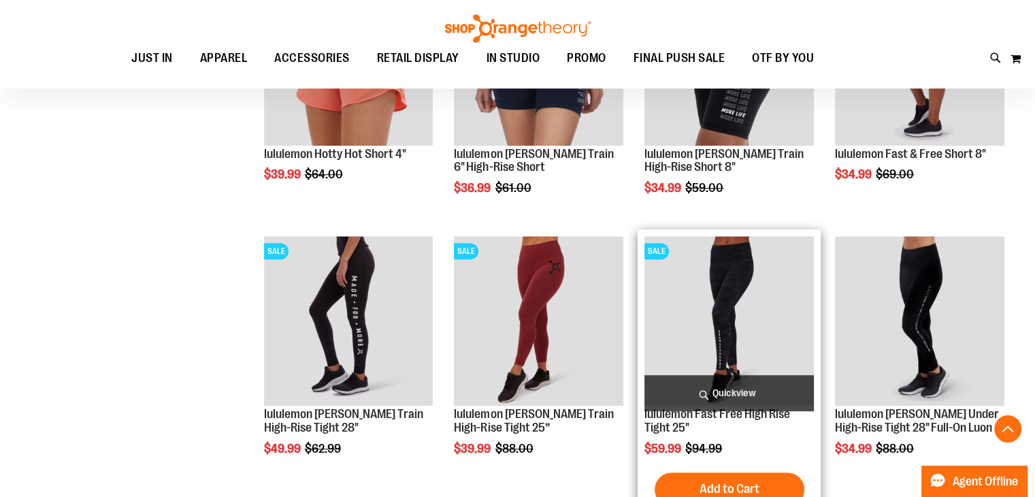
type input "**********"
click at [728, 314] on img "product" at bounding box center [728, 320] width 169 height 169
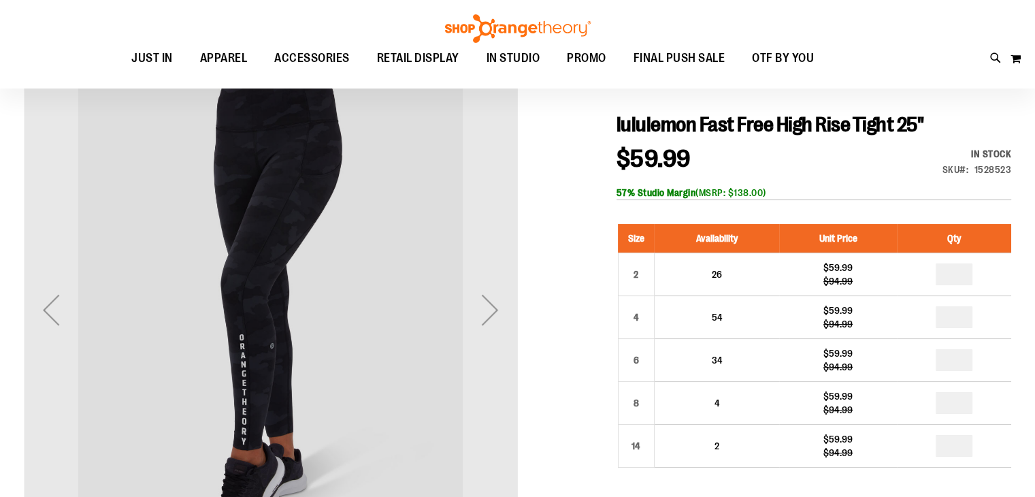
scroll to position [133, 0]
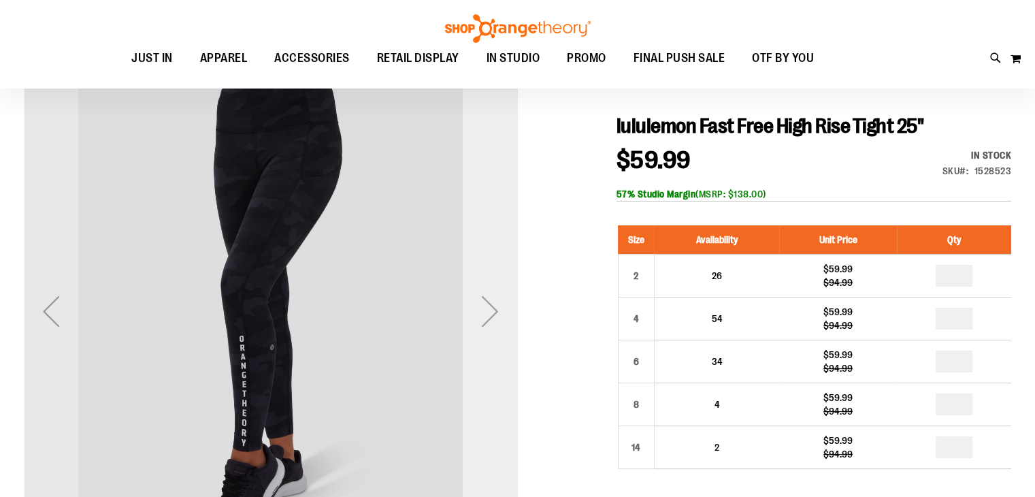
click at [491, 316] on div "Next" at bounding box center [490, 311] width 54 height 54
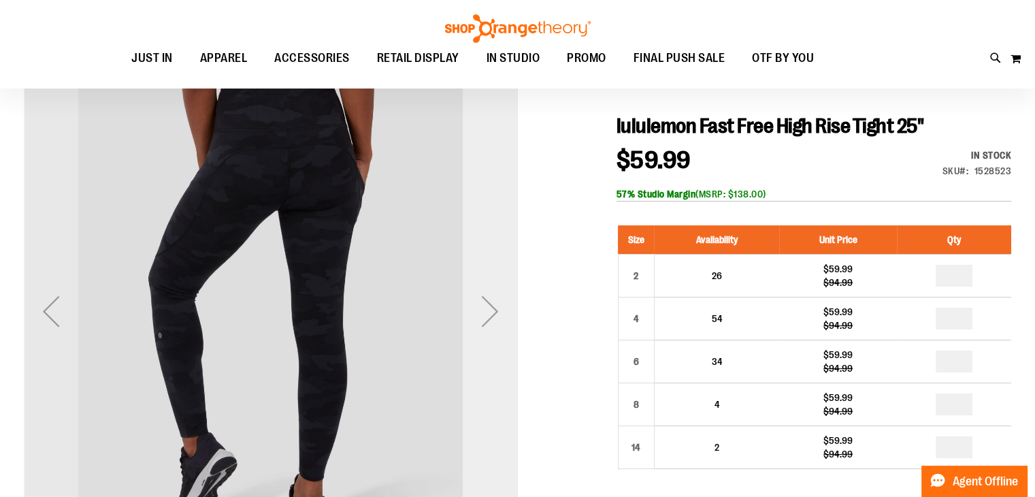
click at [491, 316] on div "Next" at bounding box center [490, 311] width 54 height 54
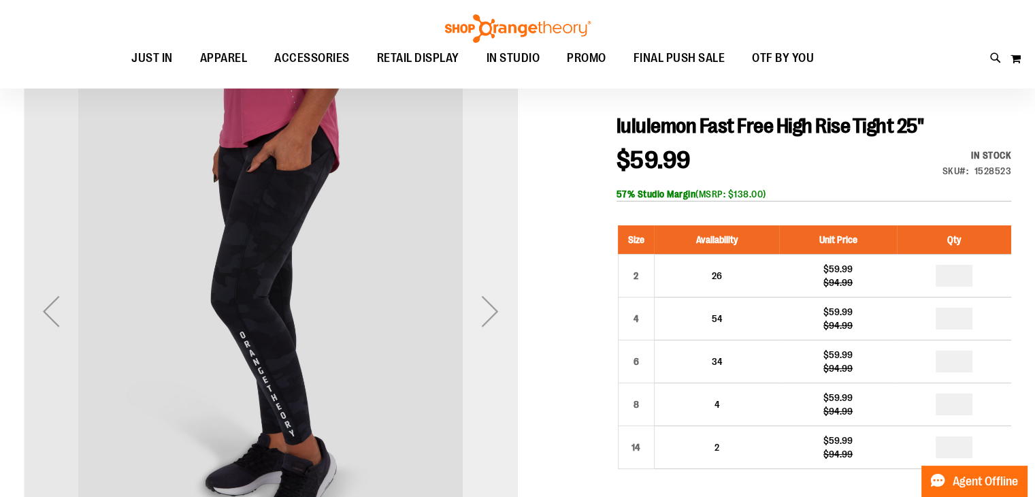
click at [491, 316] on div "Next" at bounding box center [490, 311] width 54 height 54
